Goal: Task Accomplishment & Management: Manage account settings

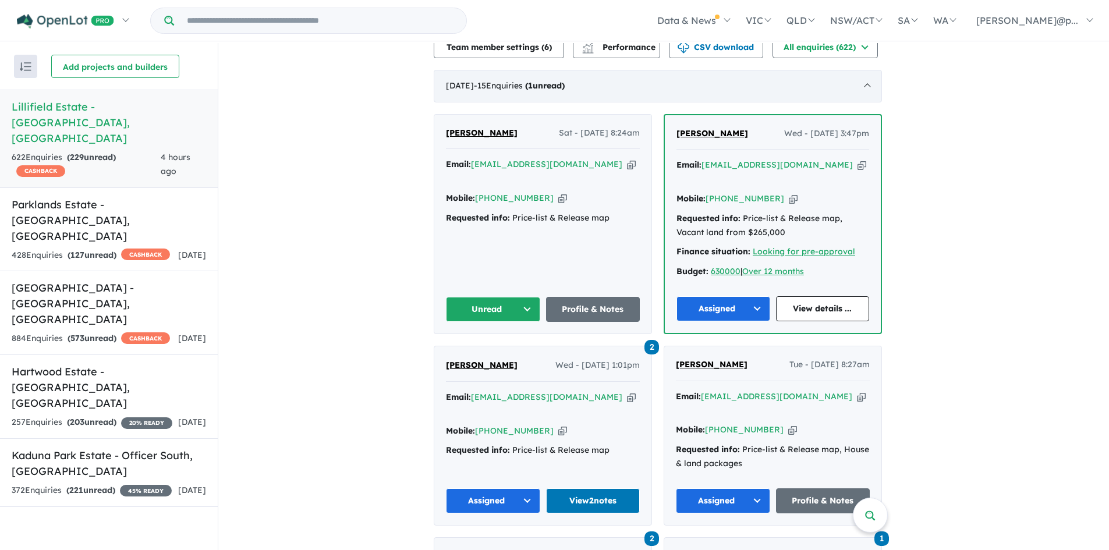
scroll to position [349, 0]
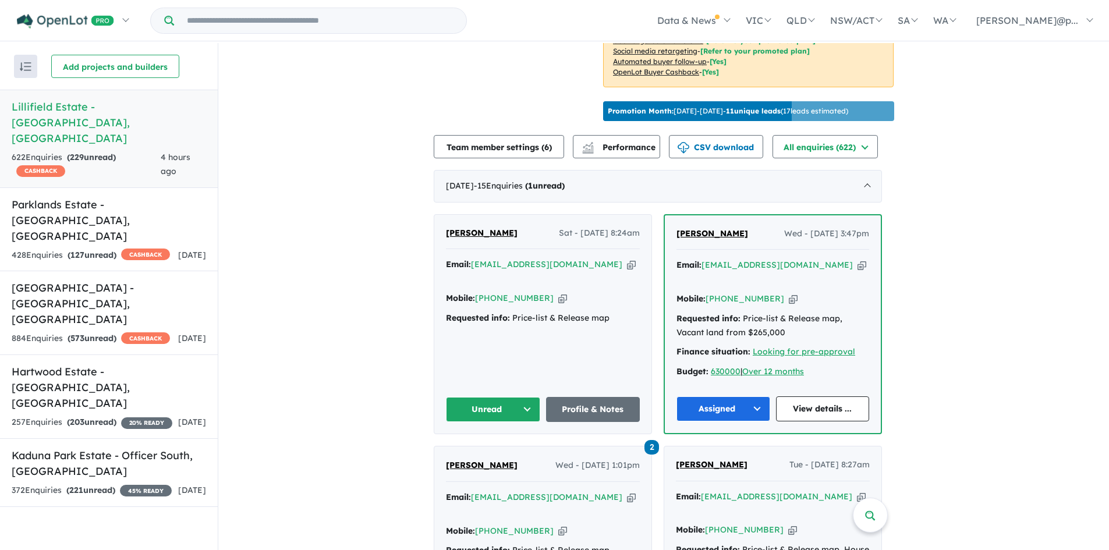
click at [558, 292] on icon "button" at bounding box center [562, 298] width 9 height 12
click at [627, 262] on icon "button" at bounding box center [631, 264] width 9 height 12
drag, startPoint x: 501, startPoint y: 221, endPoint x: 448, endPoint y: 223, distance: 52.4
click at [448, 226] on div "[PERSON_NAME] Sat - [DATE] 8:24am" at bounding box center [543, 237] width 194 height 23
copy span "[PERSON_NAME]"
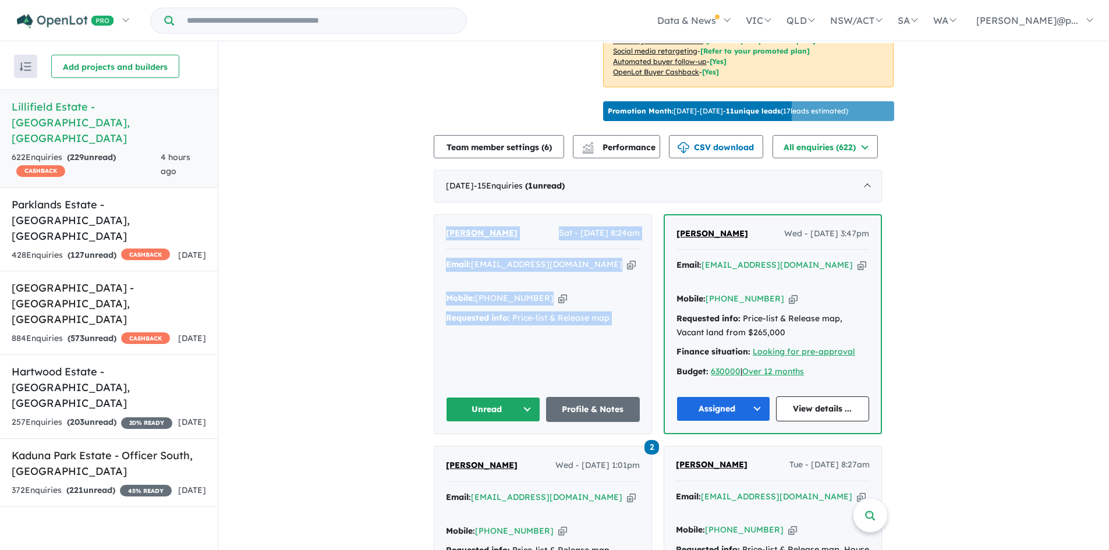
drag, startPoint x: 612, startPoint y: 350, endPoint x: 448, endPoint y: 222, distance: 208.2
click at [448, 222] on div "[PERSON_NAME] Sat - [DATE] 8:24am Email: [EMAIL_ADDRESS][DOMAIN_NAME] Copied! M…" at bounding box center [542, 324] width 217 height 219
copy div "[PERSON_NAME] Sat - [DATE] 8:24am Email: [EMAIL_ADDRESS][DOMAIN_NAME] Copied! M…"
click at [523, 397] on button "Unread" at bounding box center [493, 409] width 94 height 25
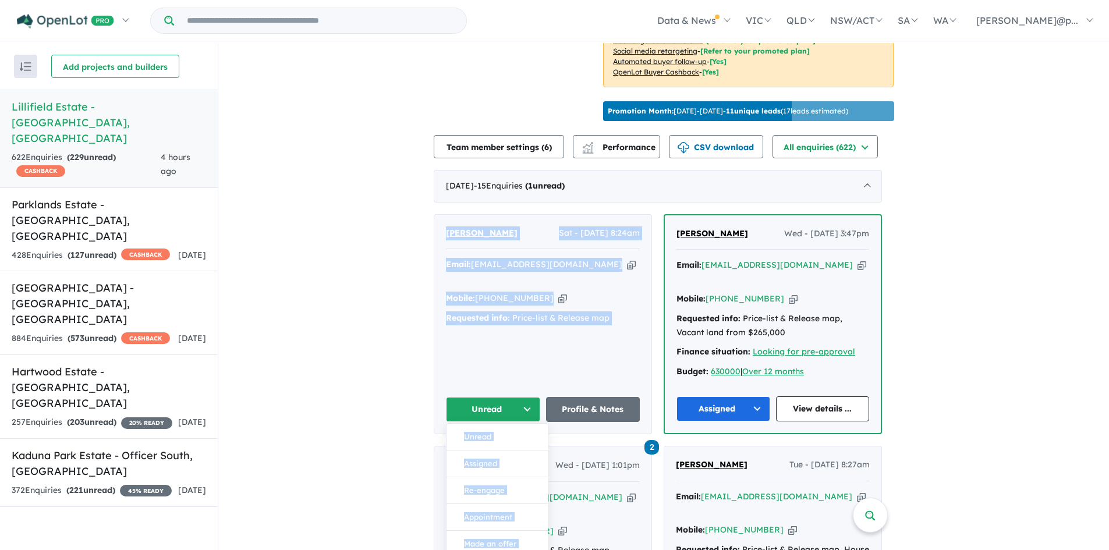
click at [488, 450] on button "Assigned" at bounding box center [496, 463] width 101 height 27
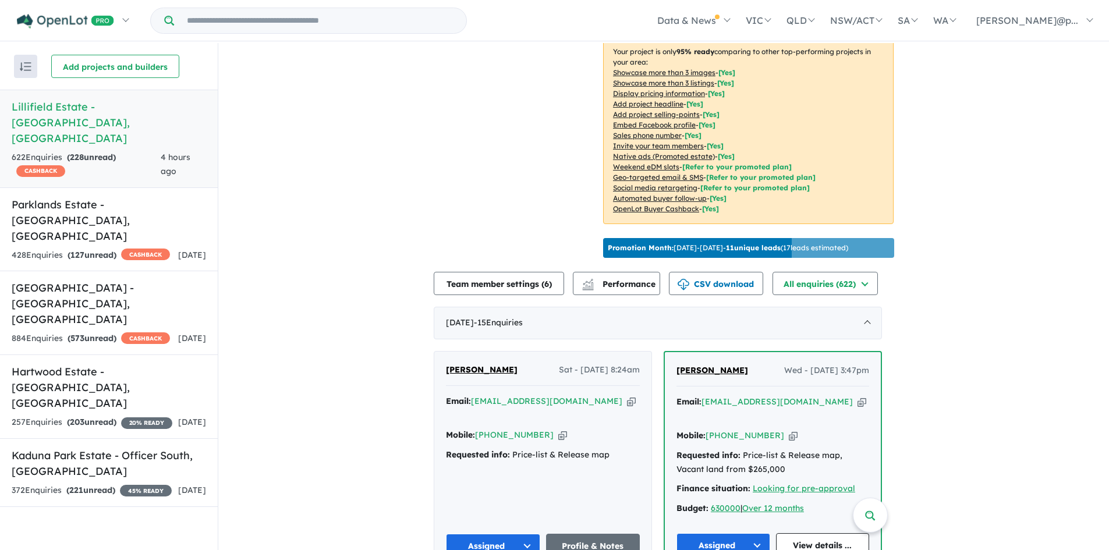
scroll to position [394, 0]
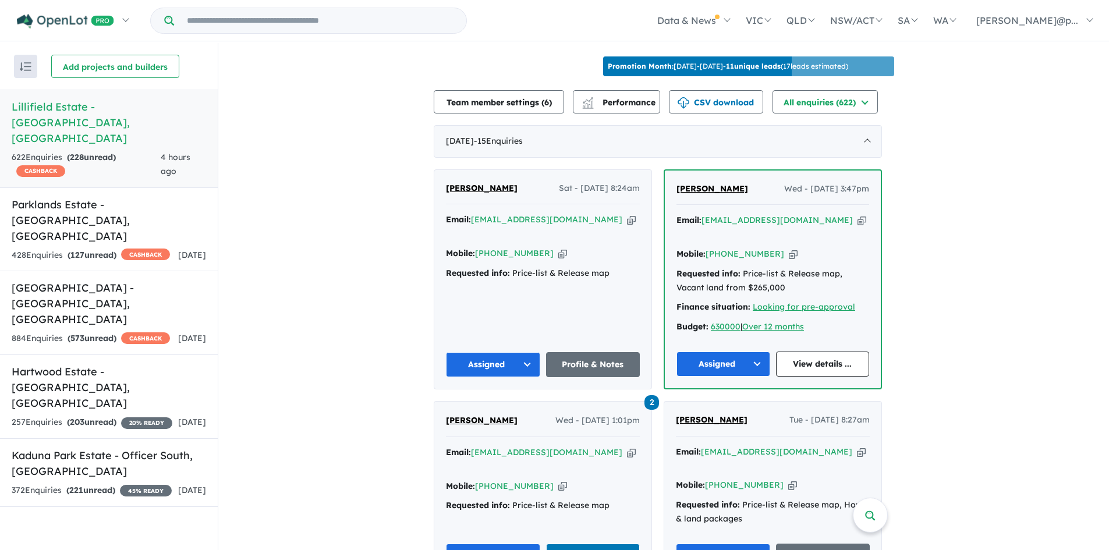
click at [558, 247] on icon "button" at bounding box center [562, 253] width 9 height 12
